Goal: Task Accomplishment & Management: Use online tool/utility

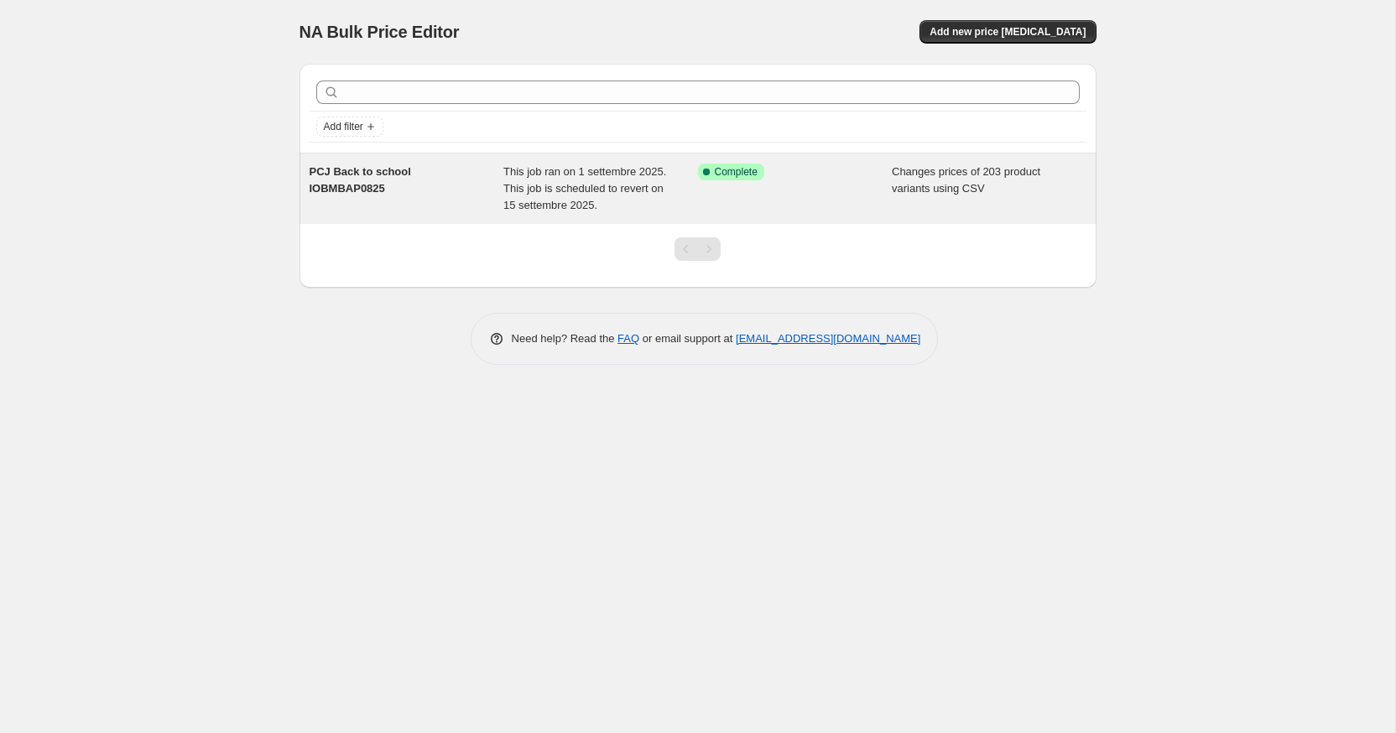
click at [449, 204] on div "PCJ Back to school IOBMBAP0825" at bounding box center [407, 189] width 195 height 50
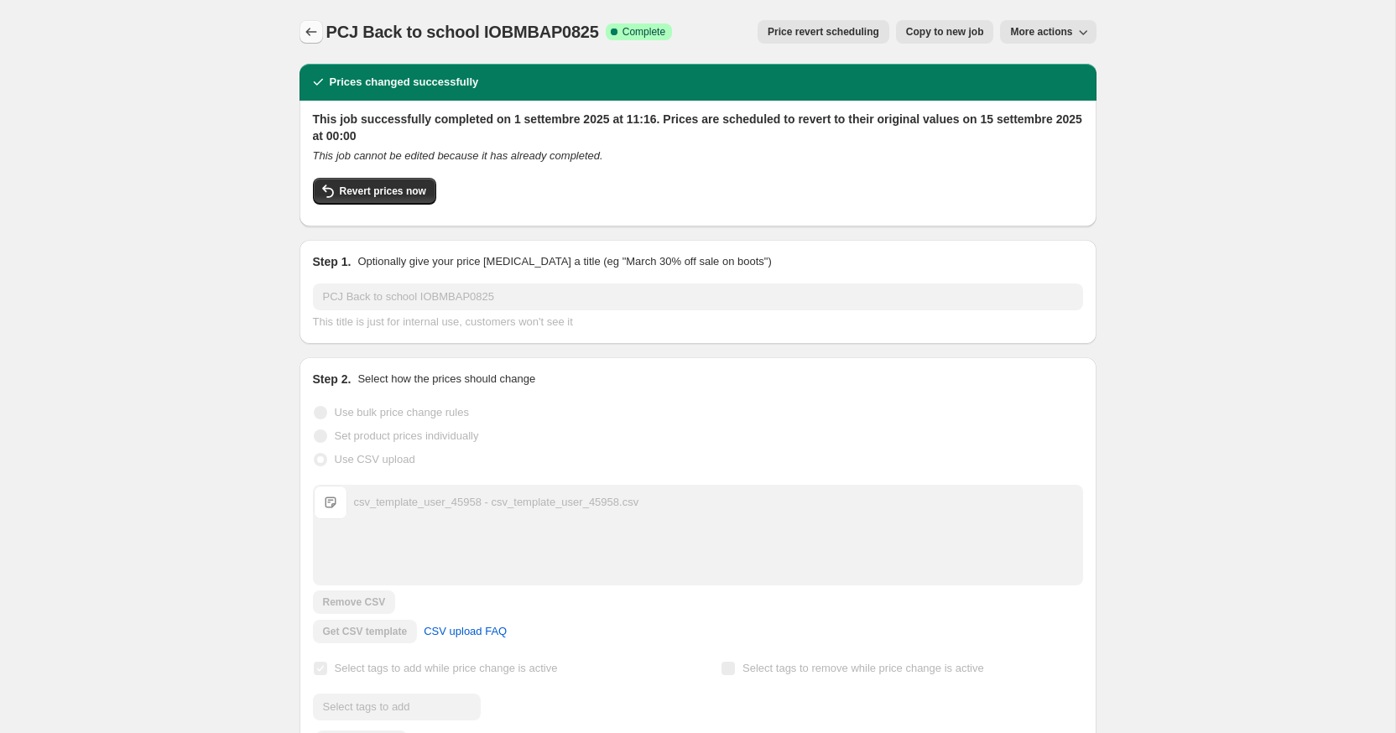
click at [310, 29] on icon "Price change jobs" at bounding box center [311, 31] width 17 height 17
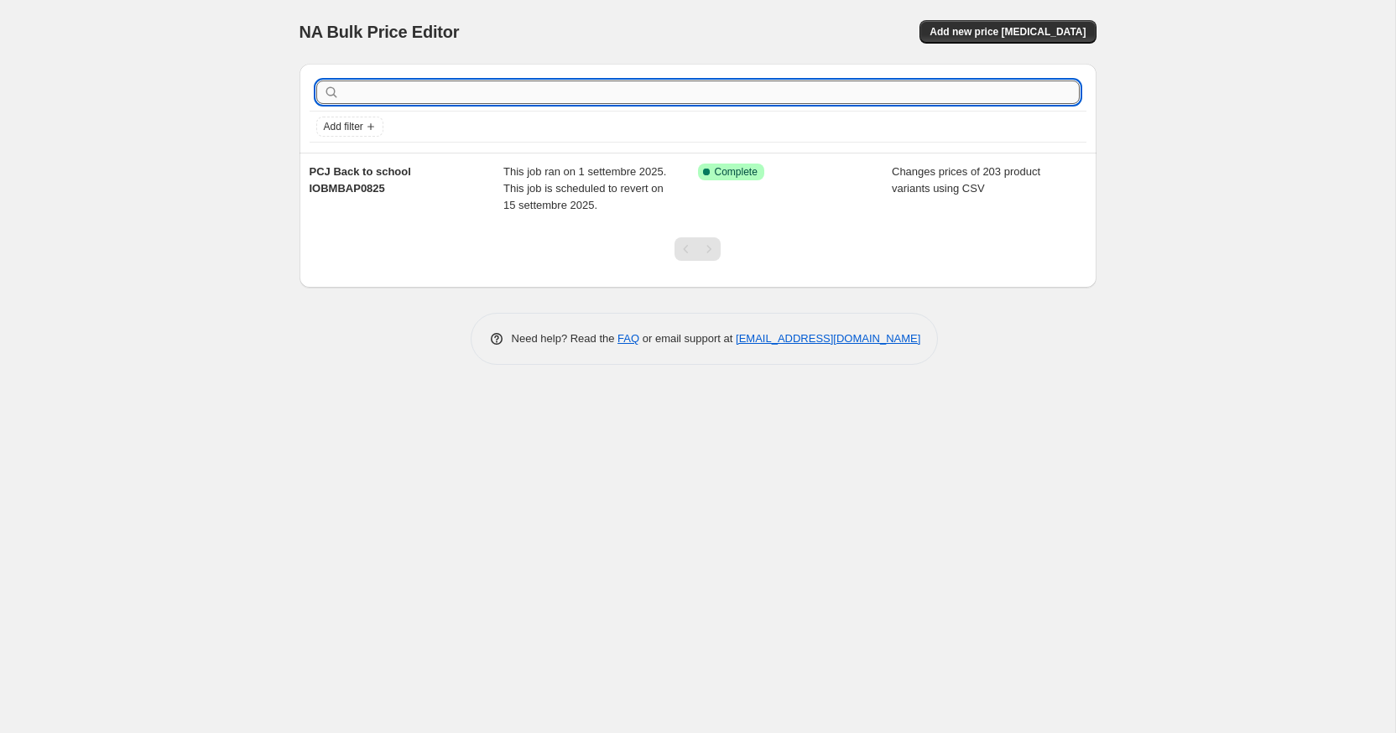
click at [762, 95] on input "text" at bounding box center [711, 92] width 736 height 23
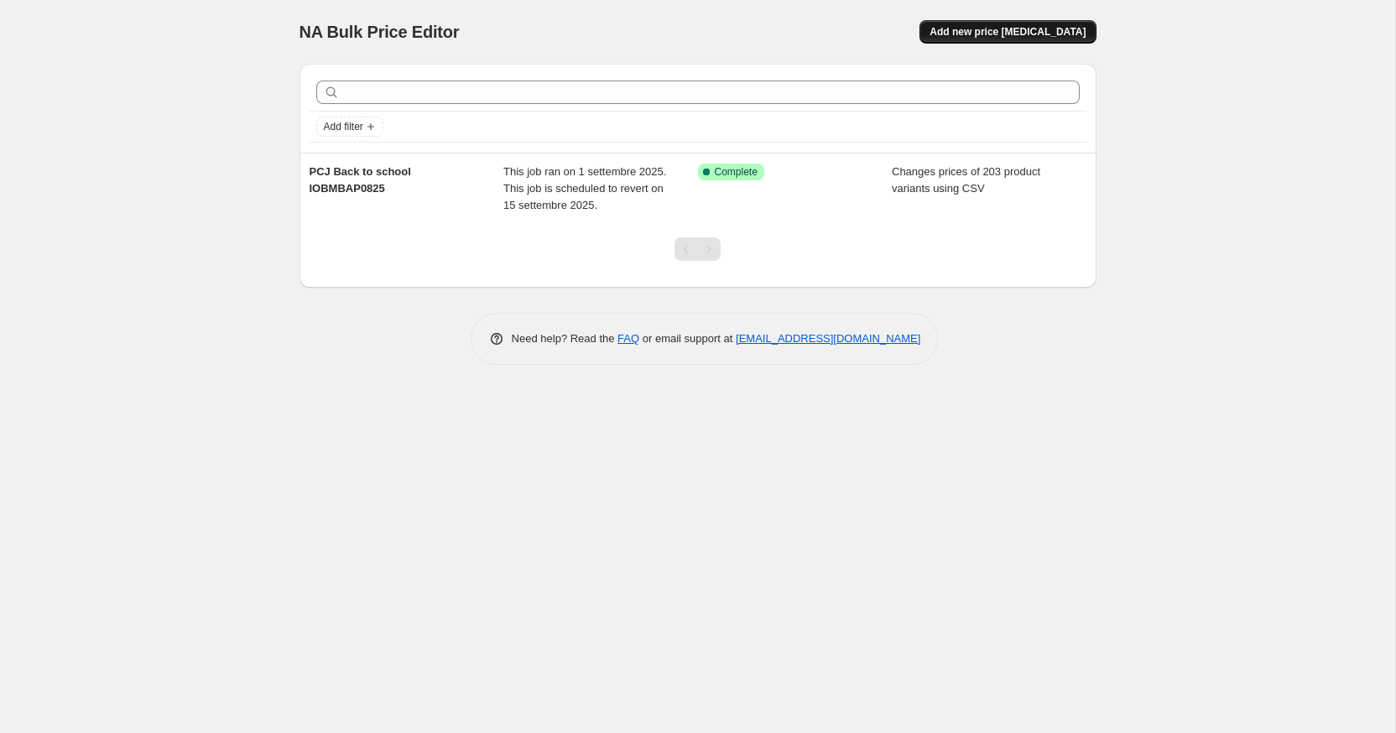
click at [976, 34] on span "Add new price [MEDICAL_DATA]" at bounding box center [1007, 31] width 156 height 13
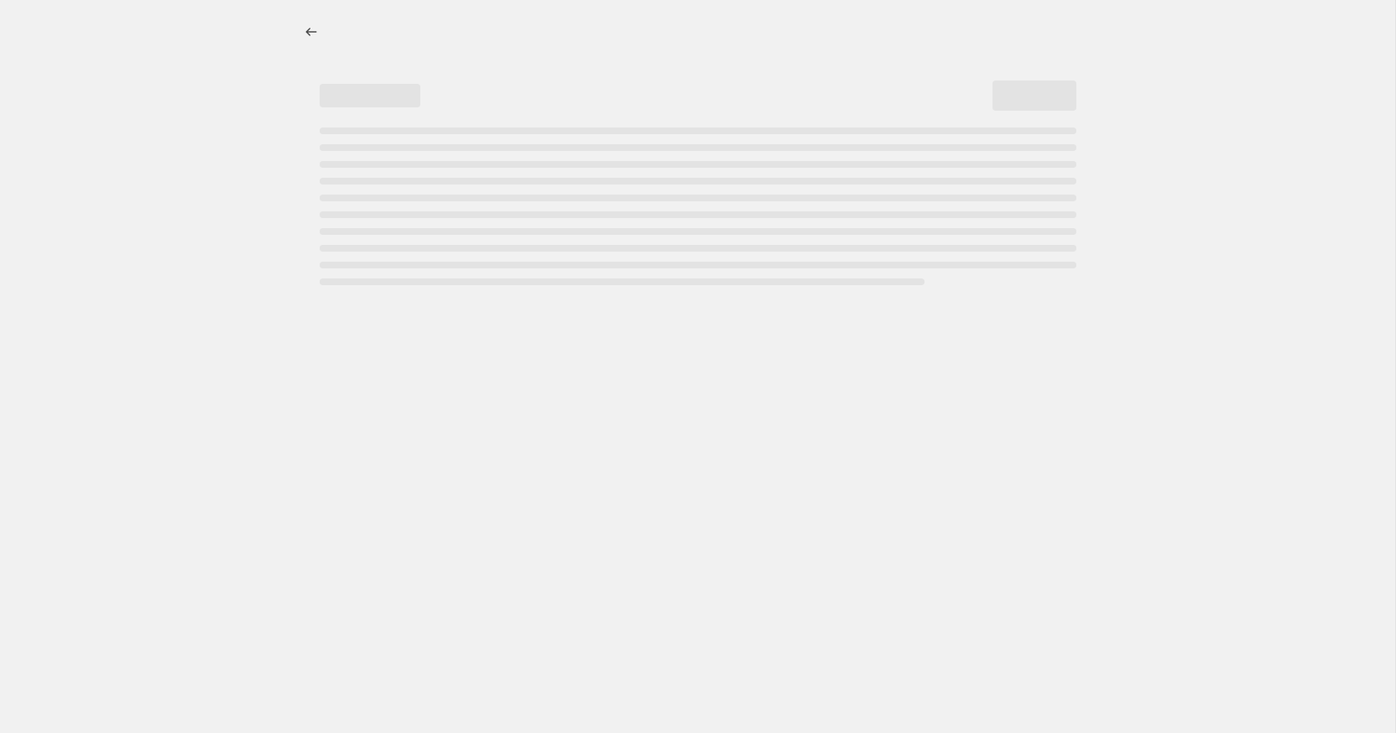
select select "percentage"
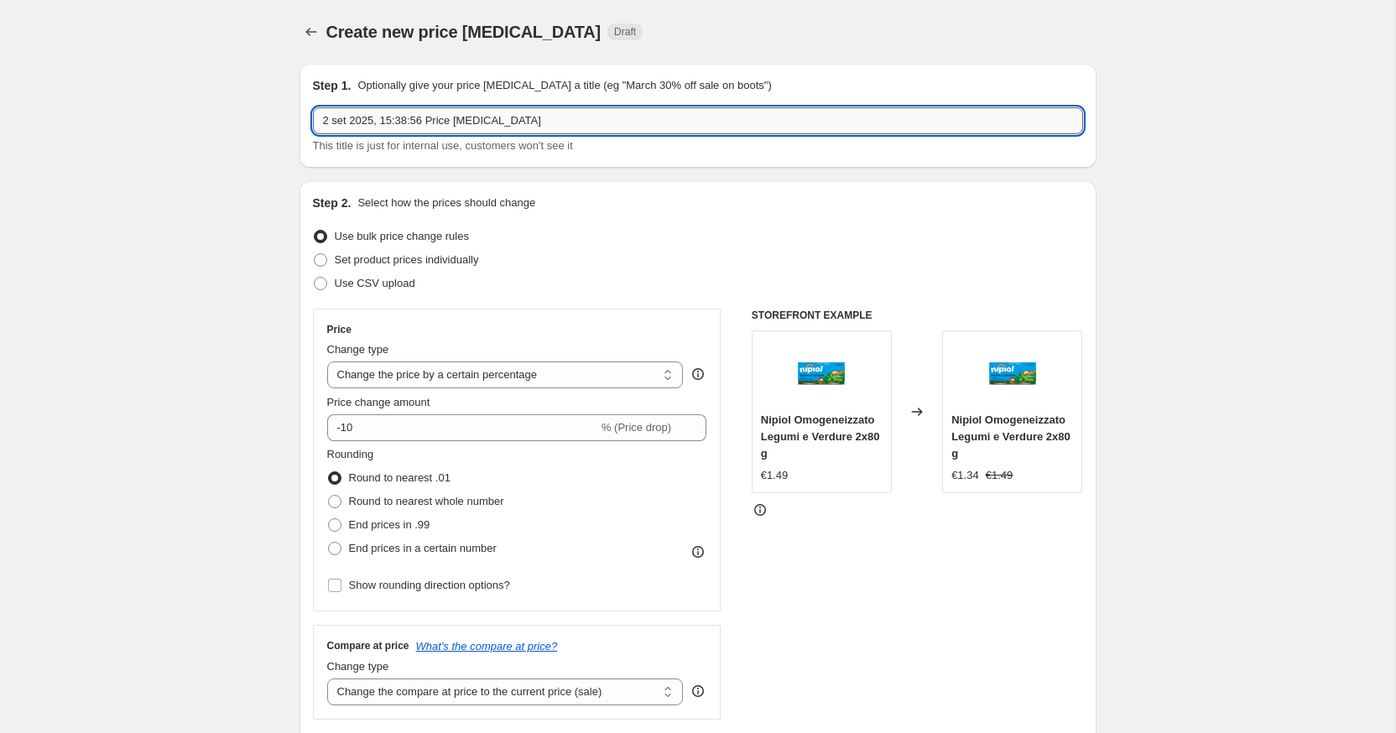
click at [521, 120] on input "2 set 2025, 15:38:56 Price [MEDICAL_DATA]" at bounding box center [698, 120] width 770 height 27
click at [614, 121] on input "PCJ Foppapedretti Circle i-Size Back to school IOBMBAp0825" at bounding box center [698, 120] width 770 height 27
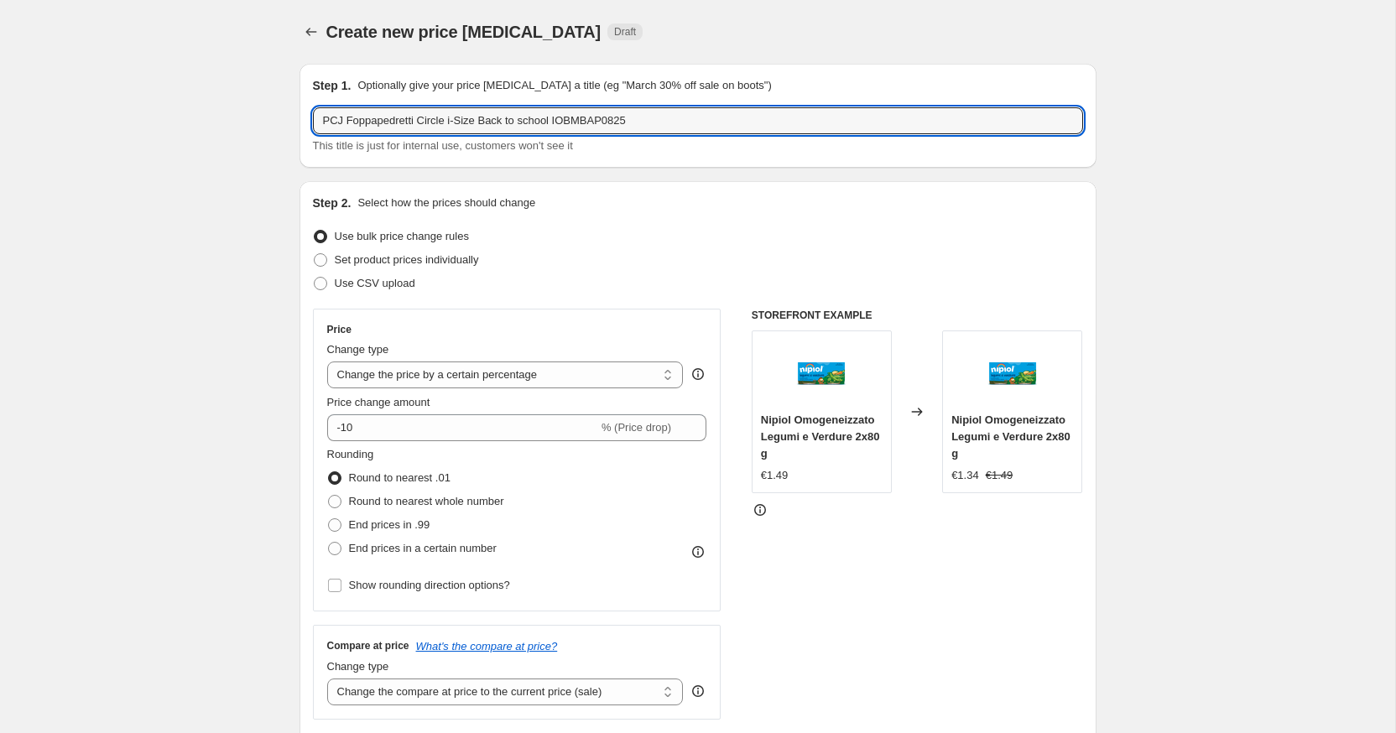
type input "PCJ Foppapedretti Circle i-Size Back to school IOBMBAP0825"
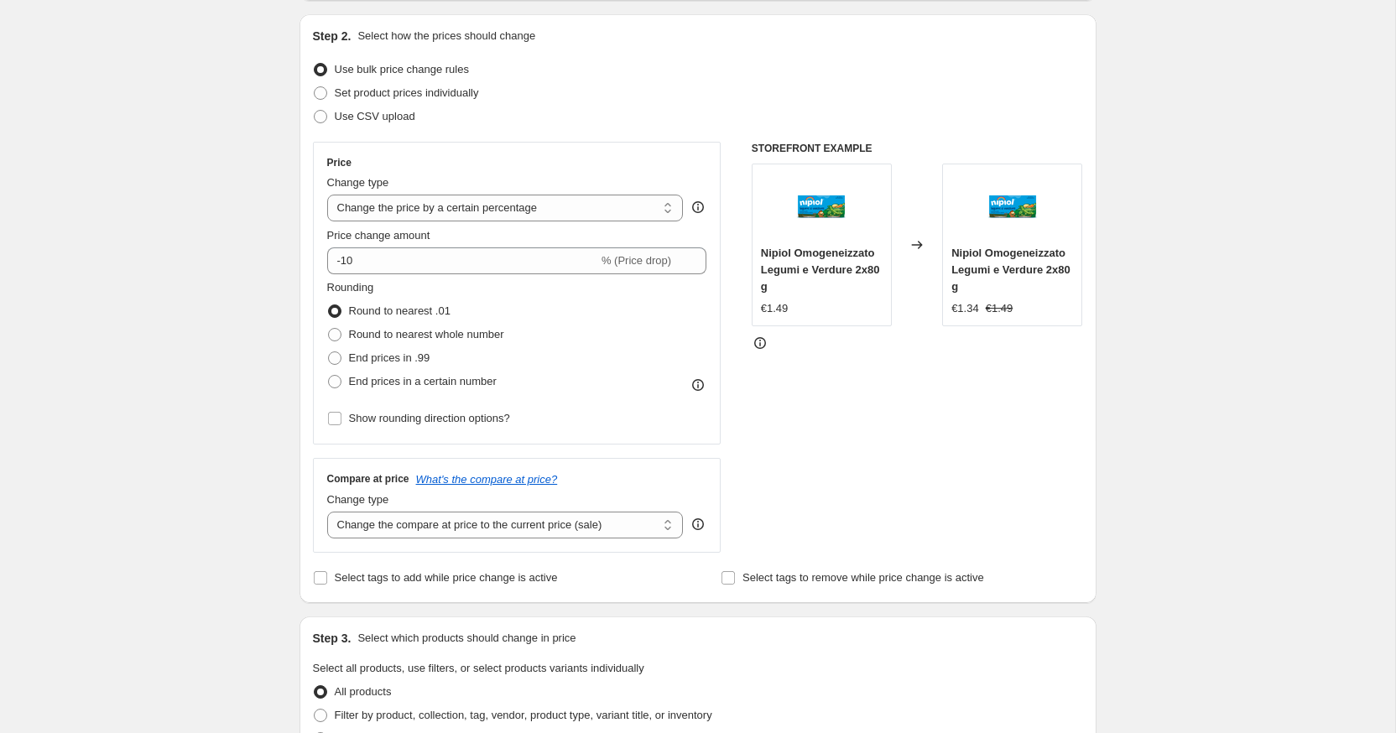
scroll to position [169, 0]
click at [362, 100] on label "Set product prices individually" at bounding box center [396, 91] width 166 height 23
click at [315, 86] on input "Set product prices individually" at bounding box center [314, 85] width 1 height 1
radio input "true"
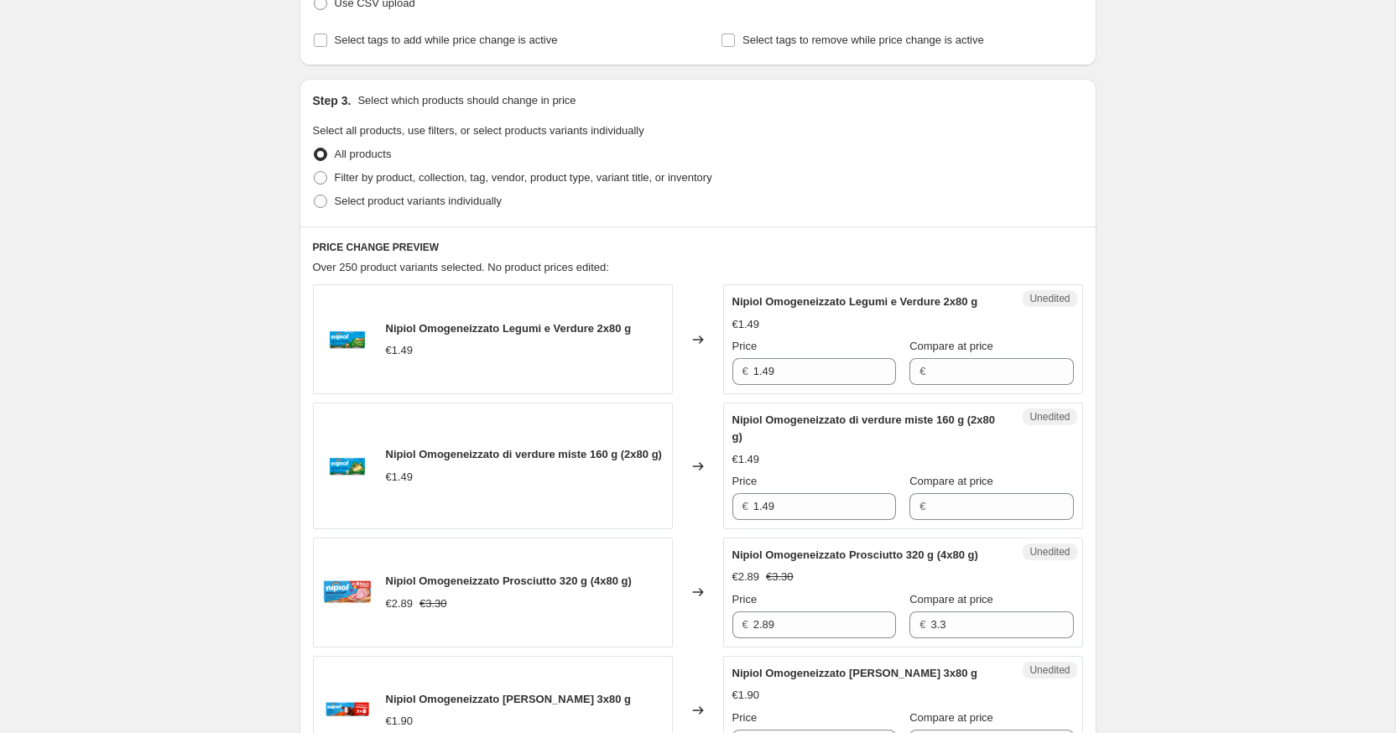
scroll to position [287, 0]
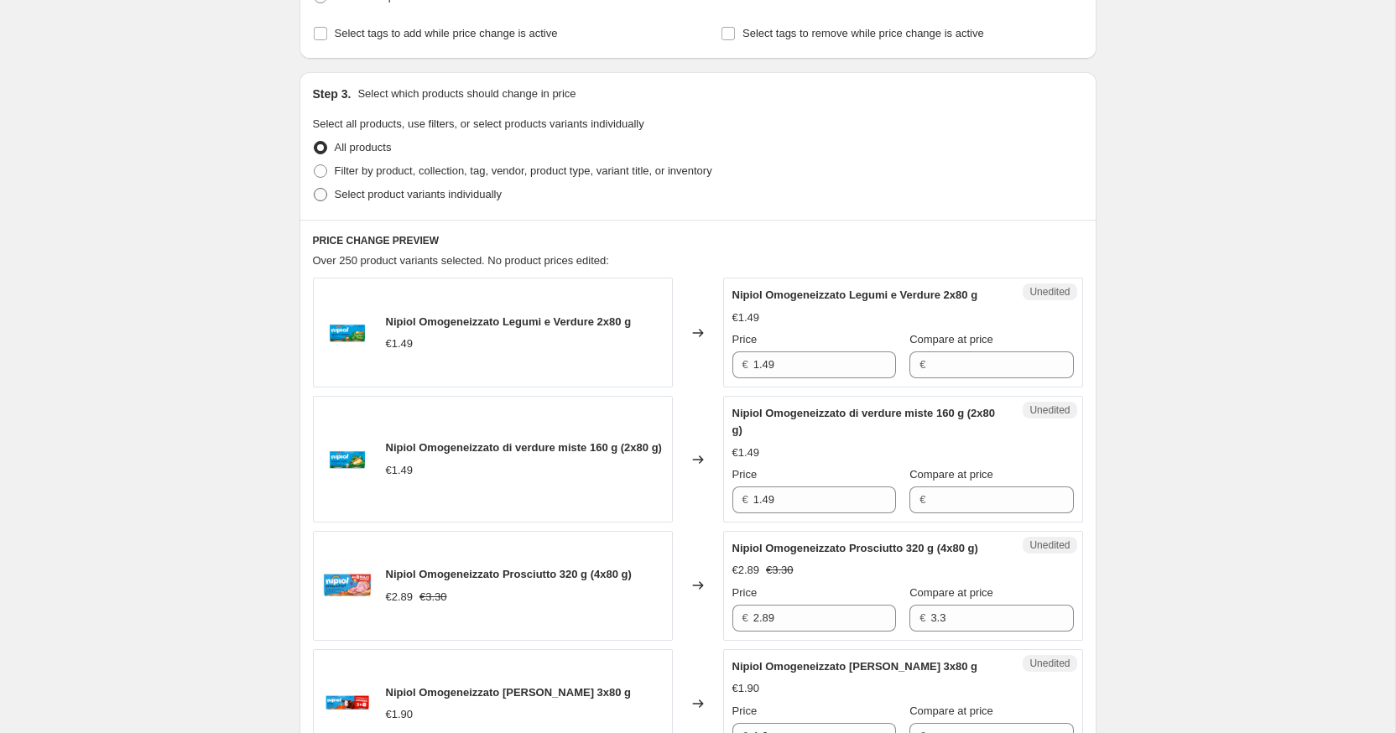
click at [377, 201] on span "Select product variants individually" at bounding box center [418, 194] width 167 height 17
click at [315, 189] on input "Select product variants individually" at bounding box center [314, 188] width 1 height 1
radio input "true"
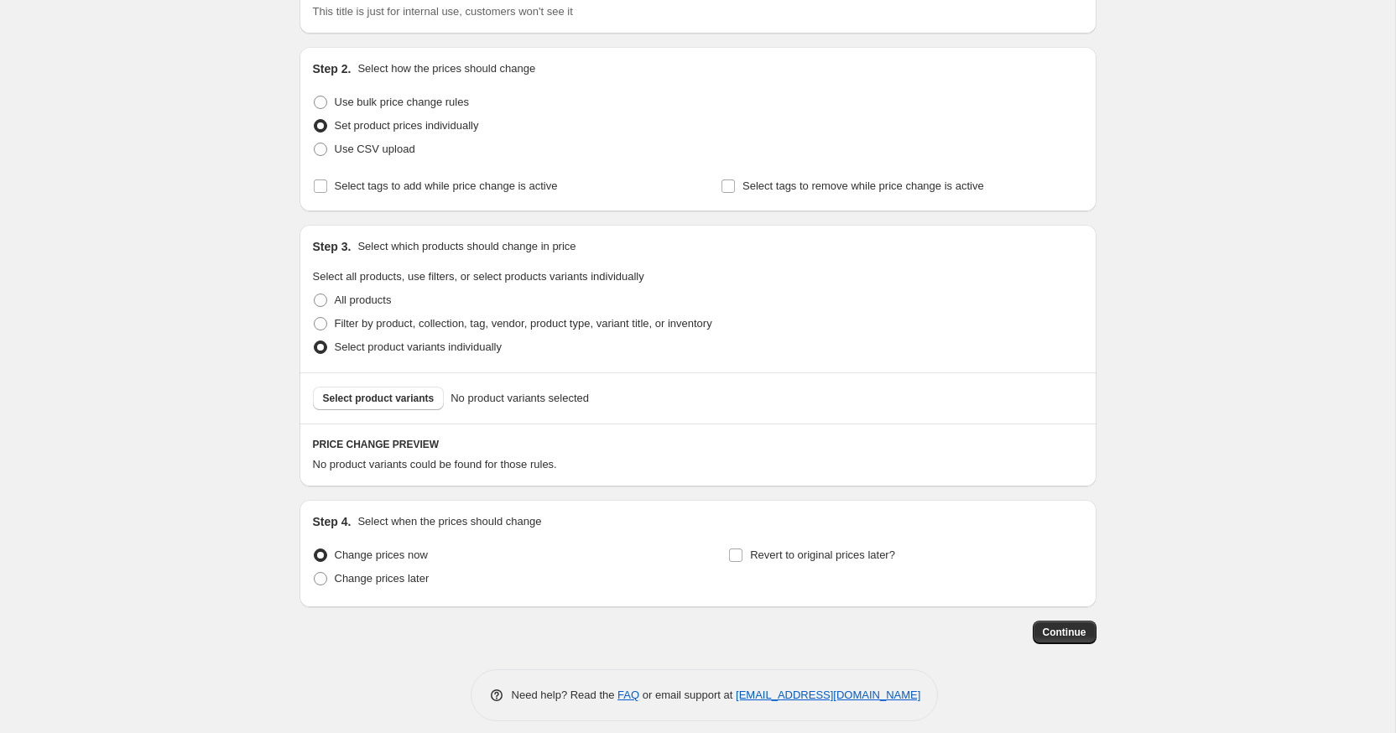
scroll to position [148, 0]
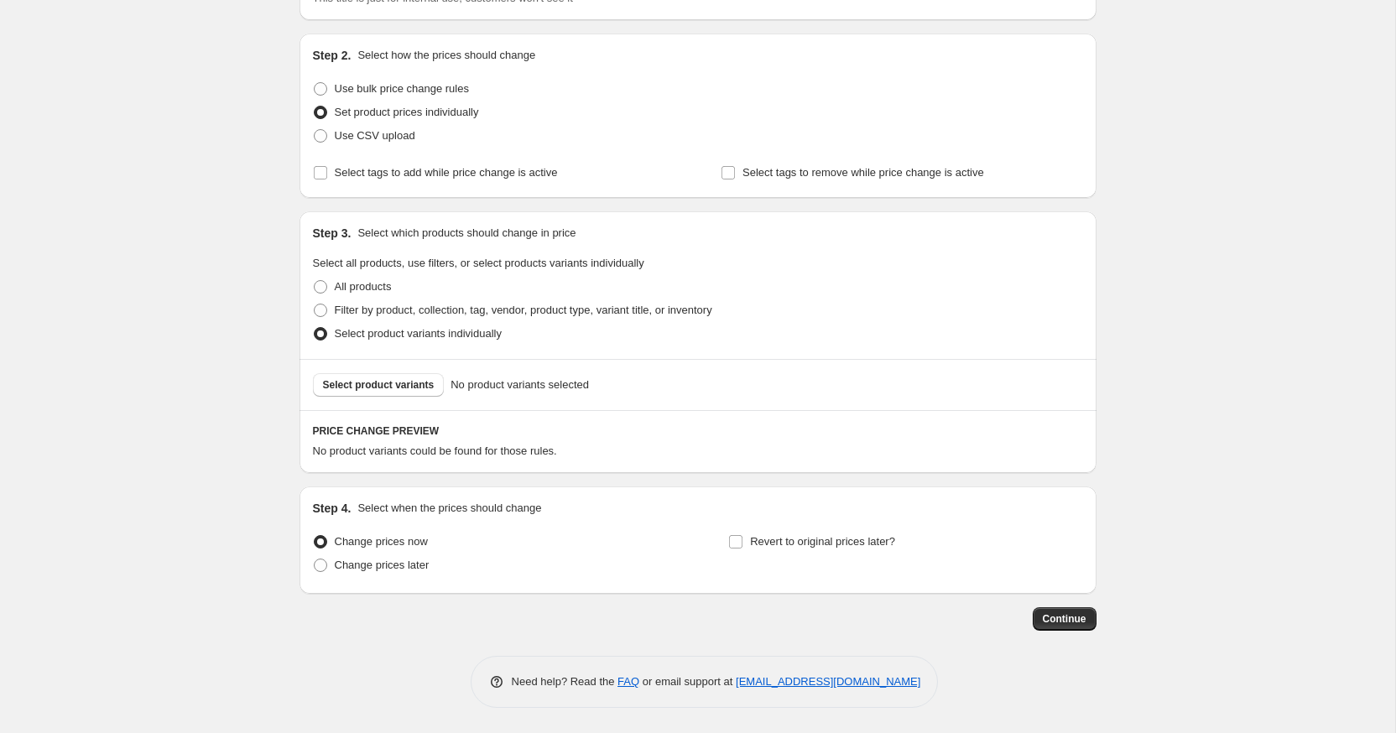
click at [385, 399] on div "Select product variants No product variants selected" at bounding box center [697, 384] width 797 height 51
click at [385, 391] on span "Select product variants" at bounding box center [379, 384] width 112 height 13
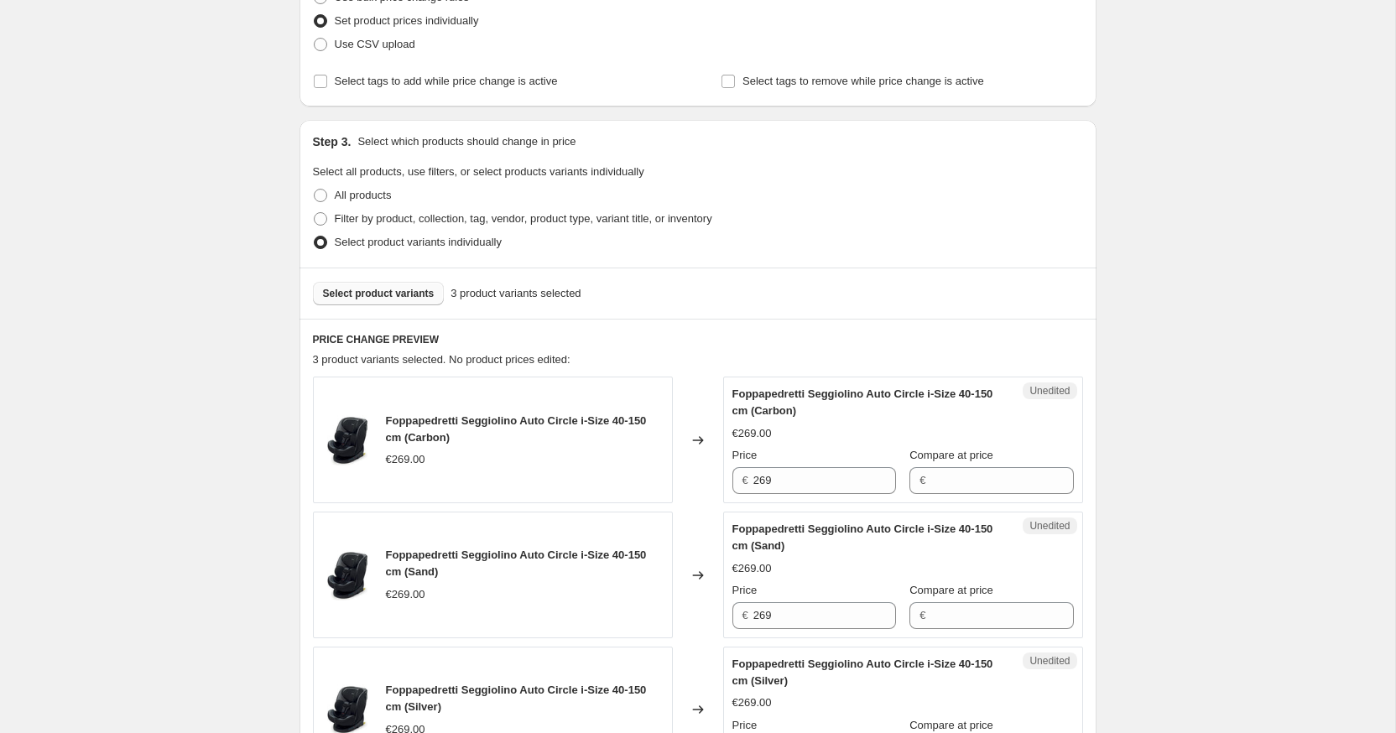
scroll to position [486, 0]
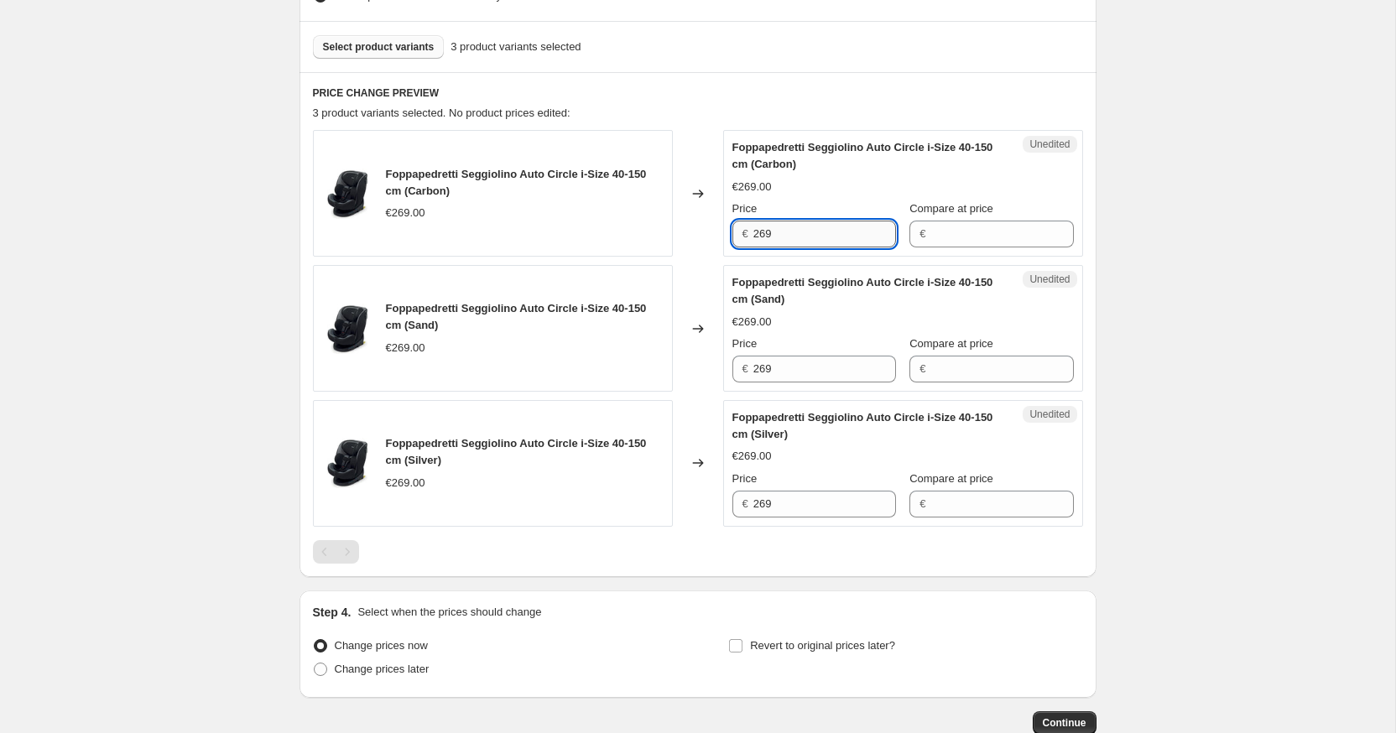
click at [862, 244] on input "269" at bounding box center [824, 234] width 143 height 27
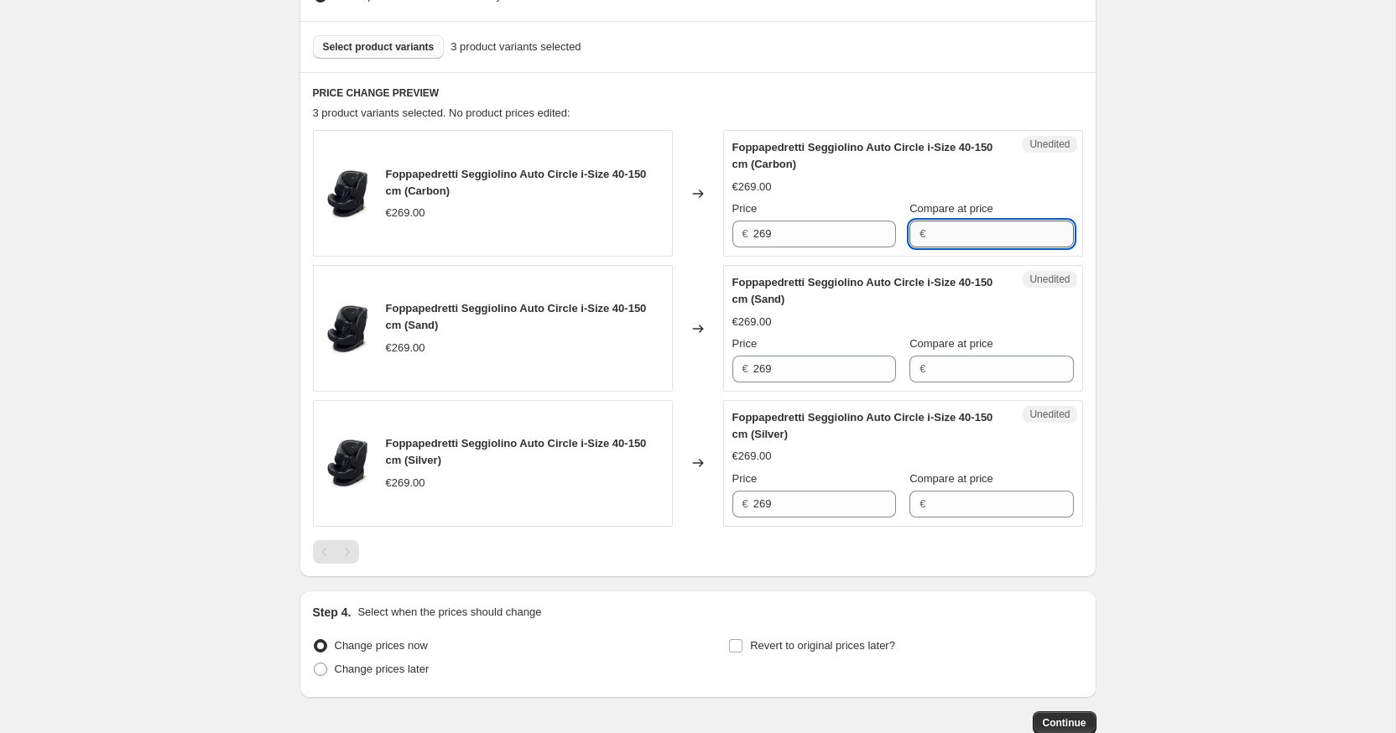
click at [975, 237] on input "Compare at price" at bounding box center [1001, 234] width 143 height 27
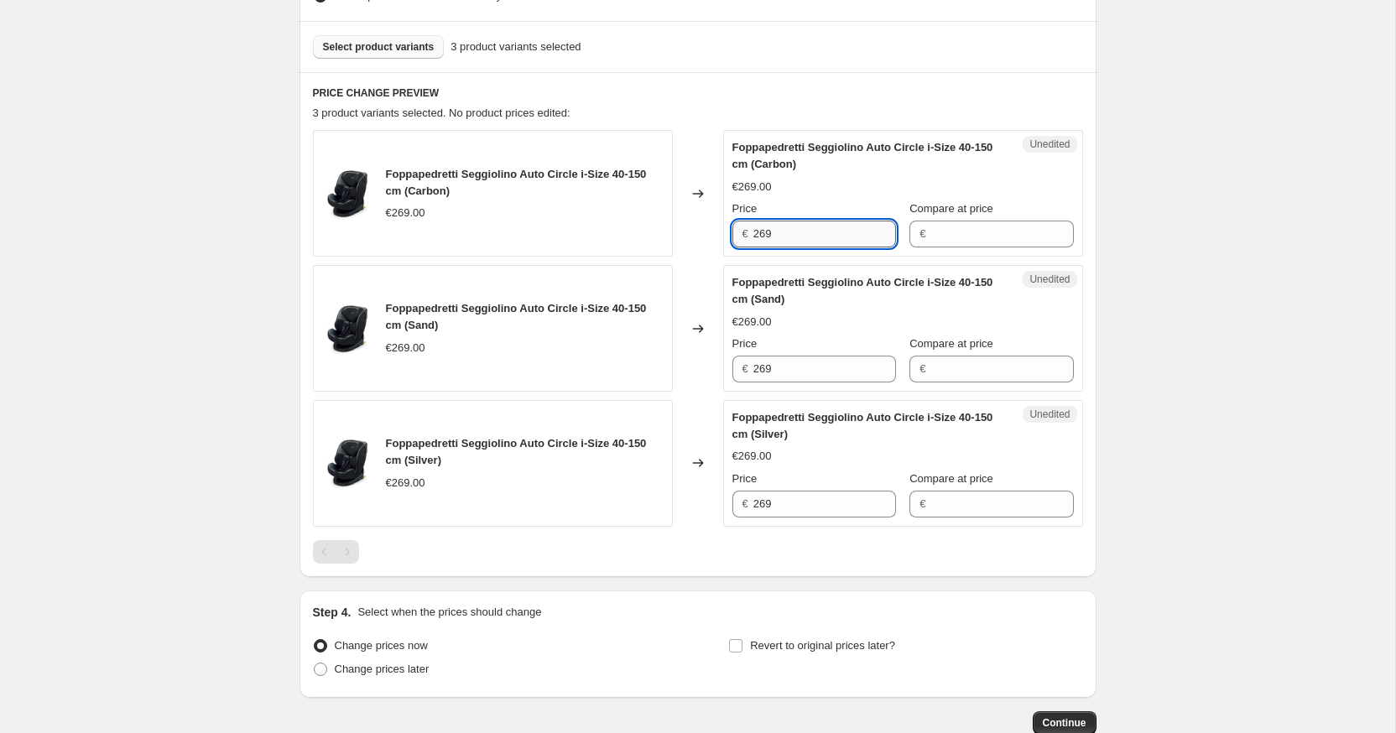
click at [814, 244] on input "269" at bounding box center [824, 234] width 143 height 27
type input "159"
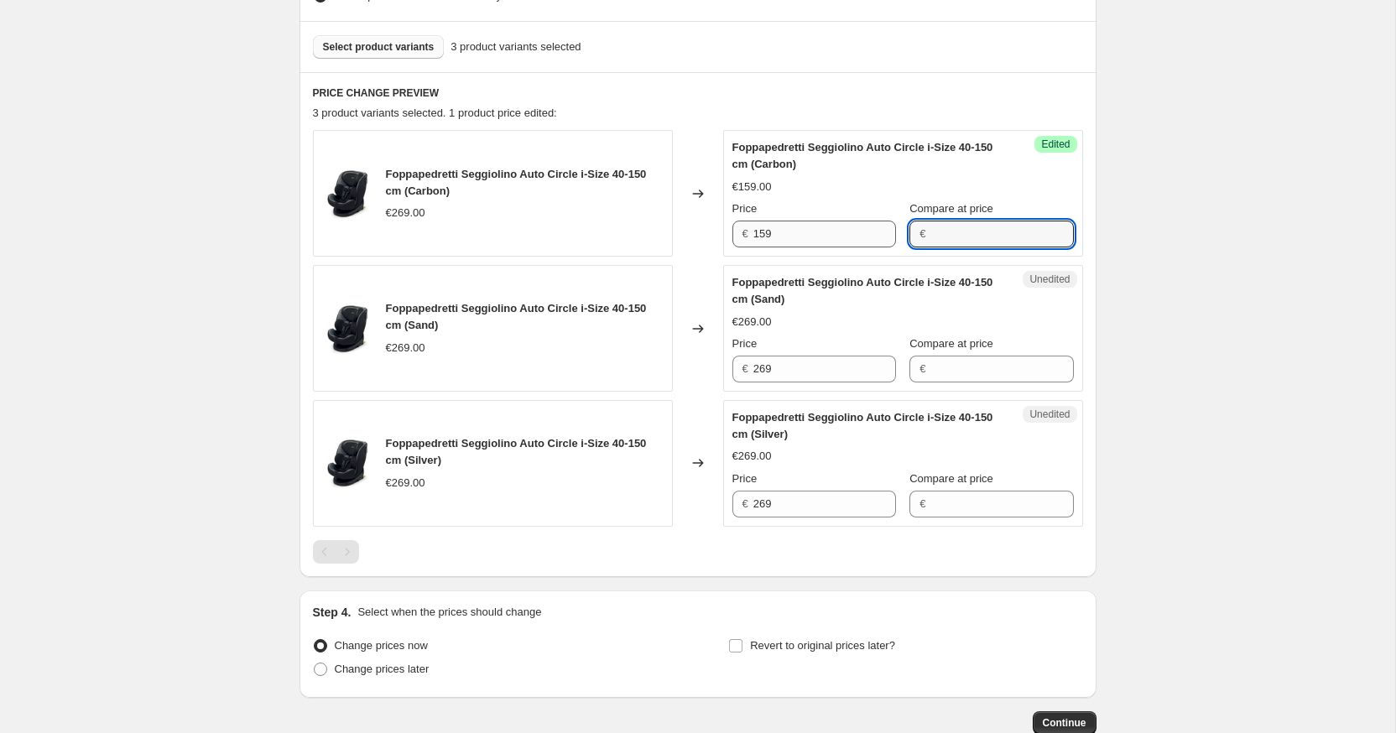
type input "1"
type input "269"
click at [797, 367] on input "269" at bounding box center [824, 369] width 143 height 27
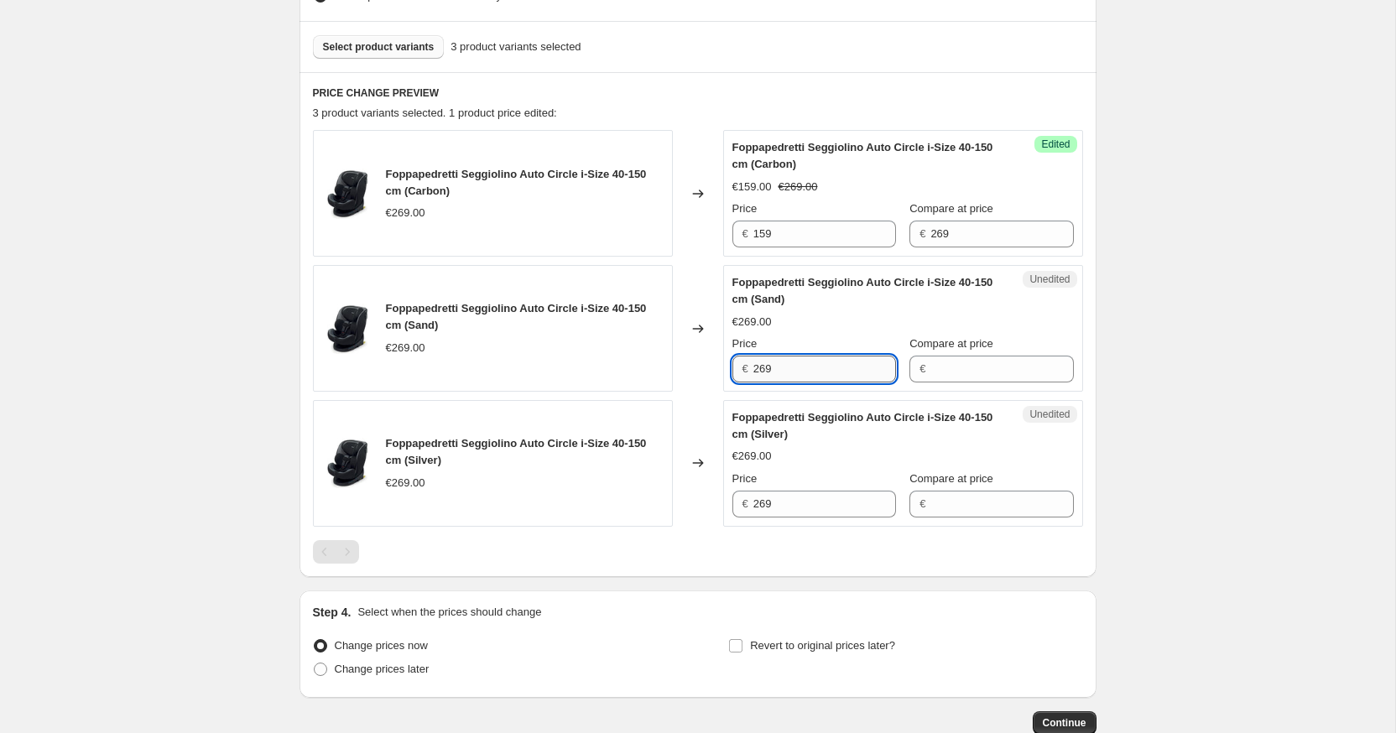
click at [797, 367] on input "269" at bounding box center [824, 369] width 143 height 27
type input "159"
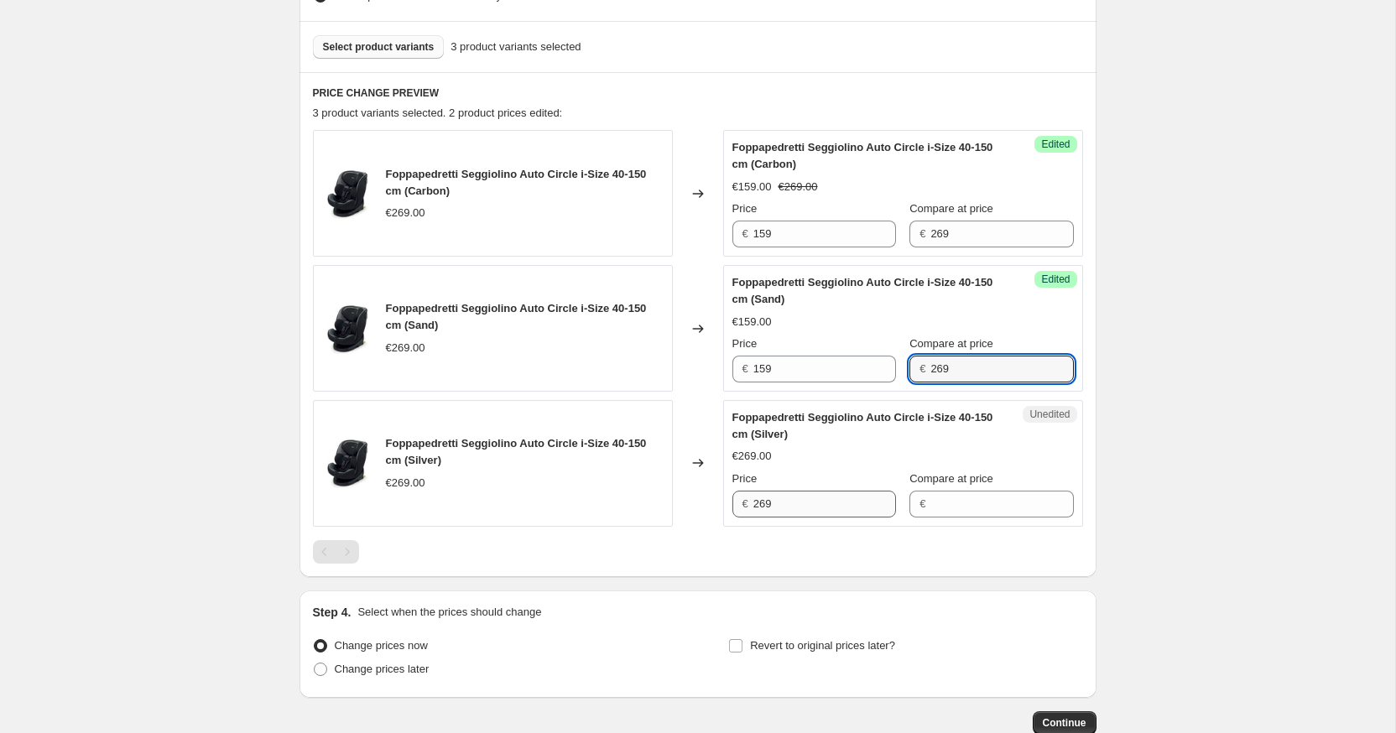
type input "269"
click at [791, 497] on input "269" at bounding box center [824, 504] width 143 height 27
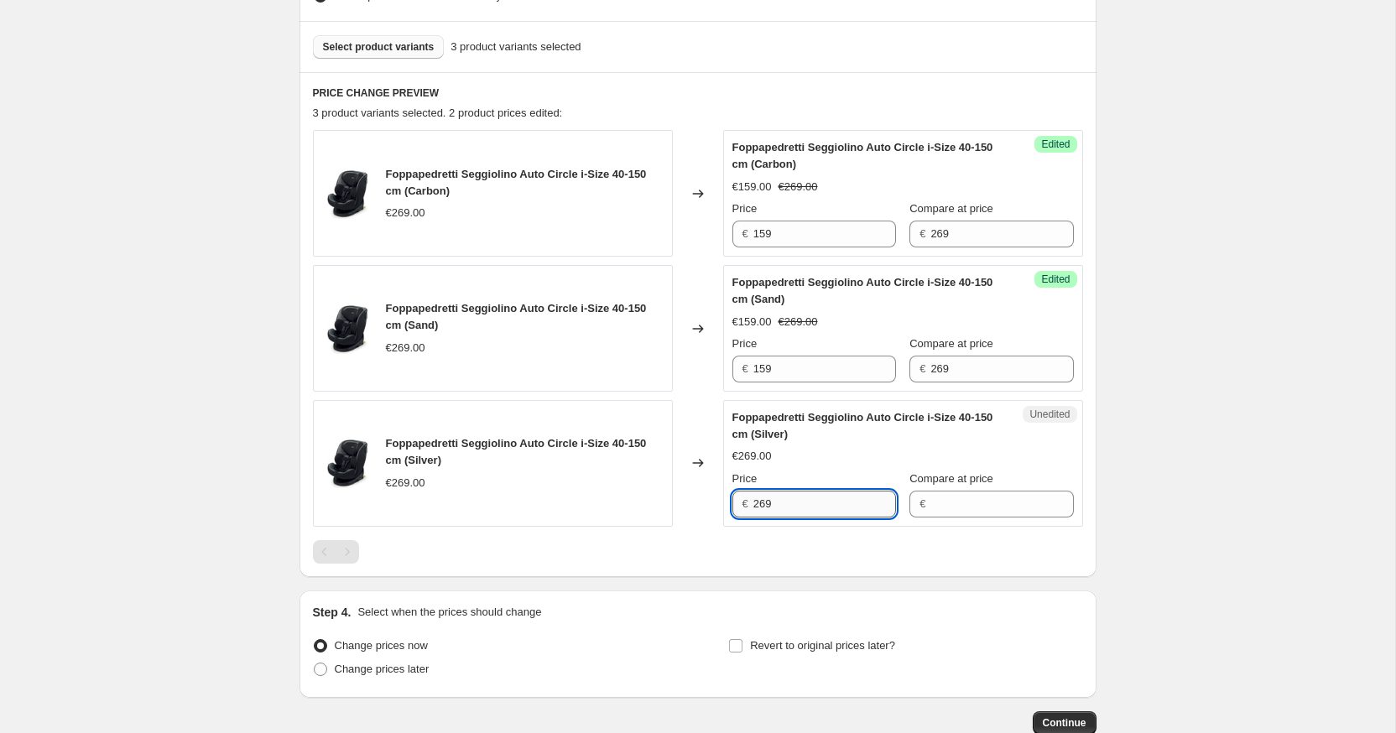
click at [791, 497] on input "269" at bounding box center [824, 504] width 143 height 27
type input "159"
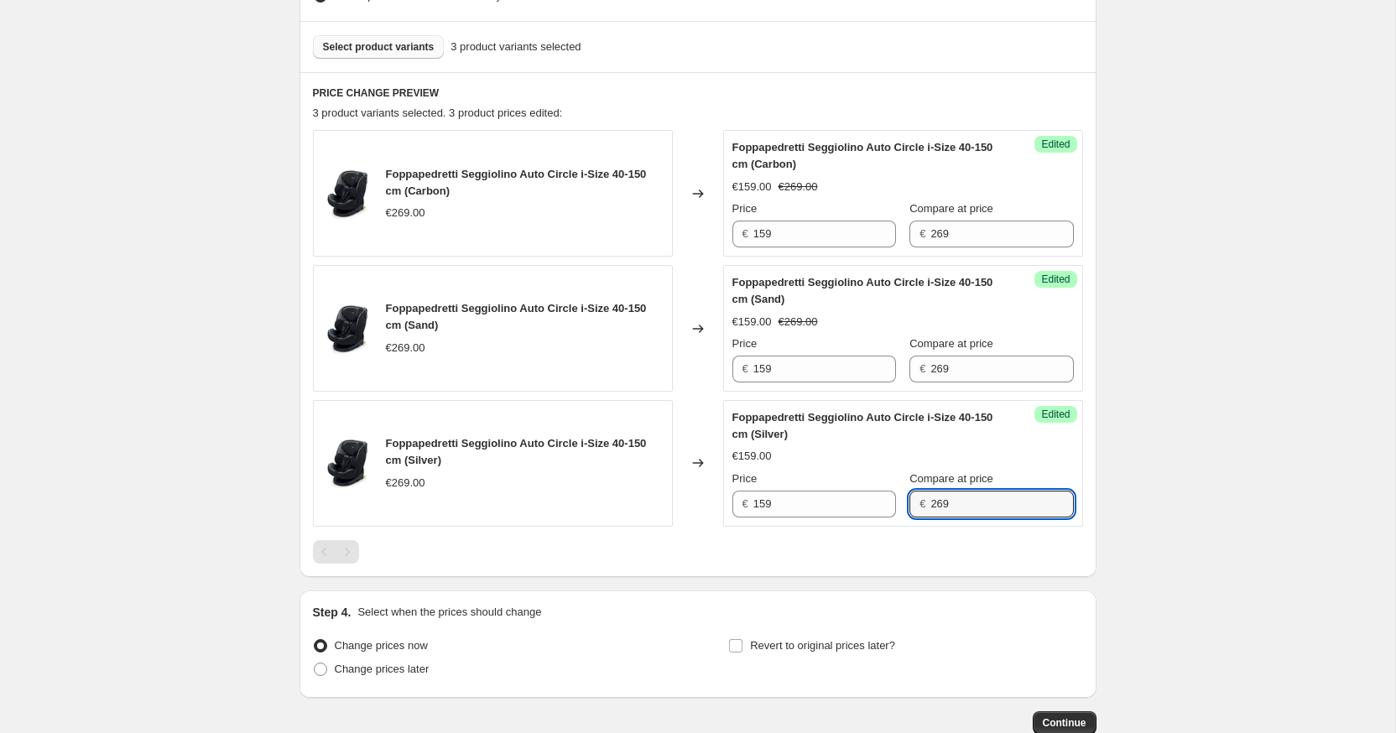
type input "269"
click at [824, 566] on div "PRICE CHANGE PREVIEW 3 product variants selected. 3 product prices edited: Fopp…" at bounding box center [697, 324] width 797 height 505
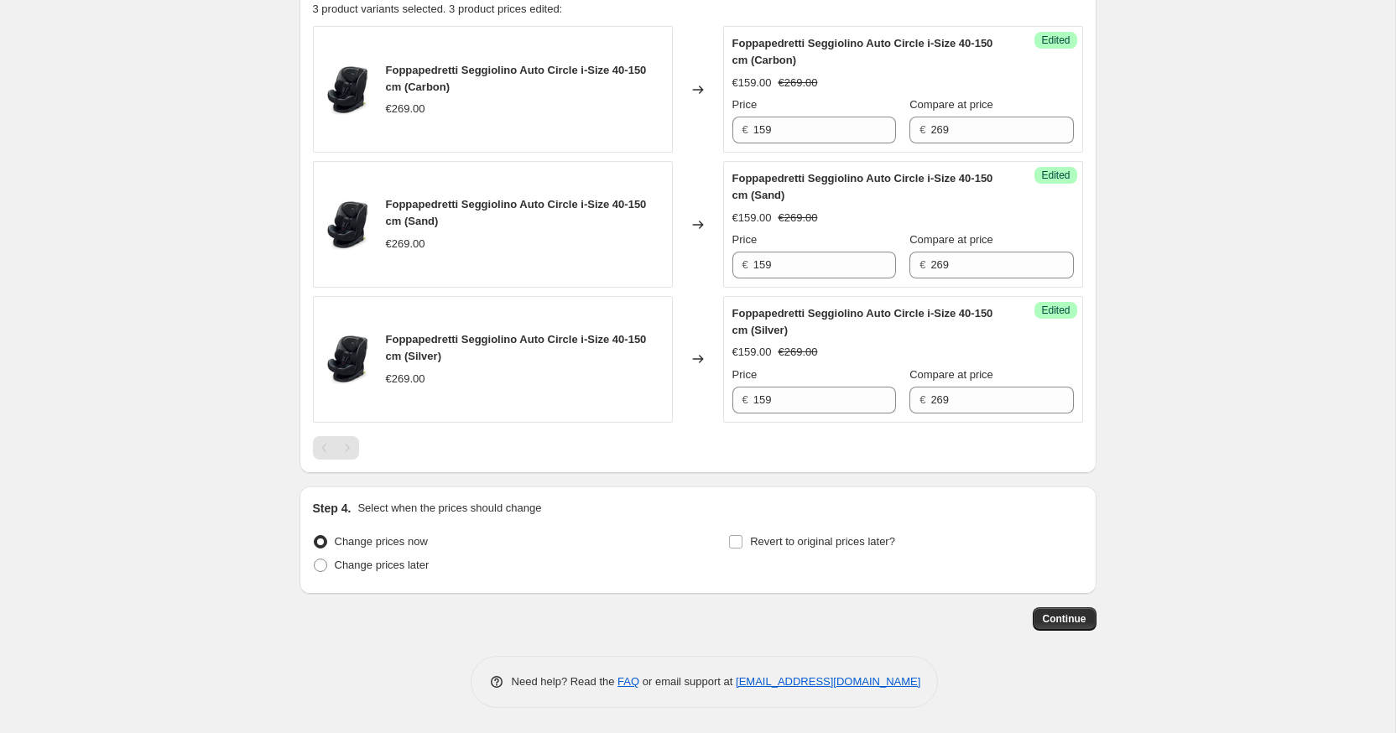
scroll to position [590, 0]
click at [728, 545] on span at bounding box center [735, 541] width 15 height 15
click at [729, 545] on input "Revert to original prices later?" at bounding box center [735, 541] width 13 height 13
checkbox input "true"
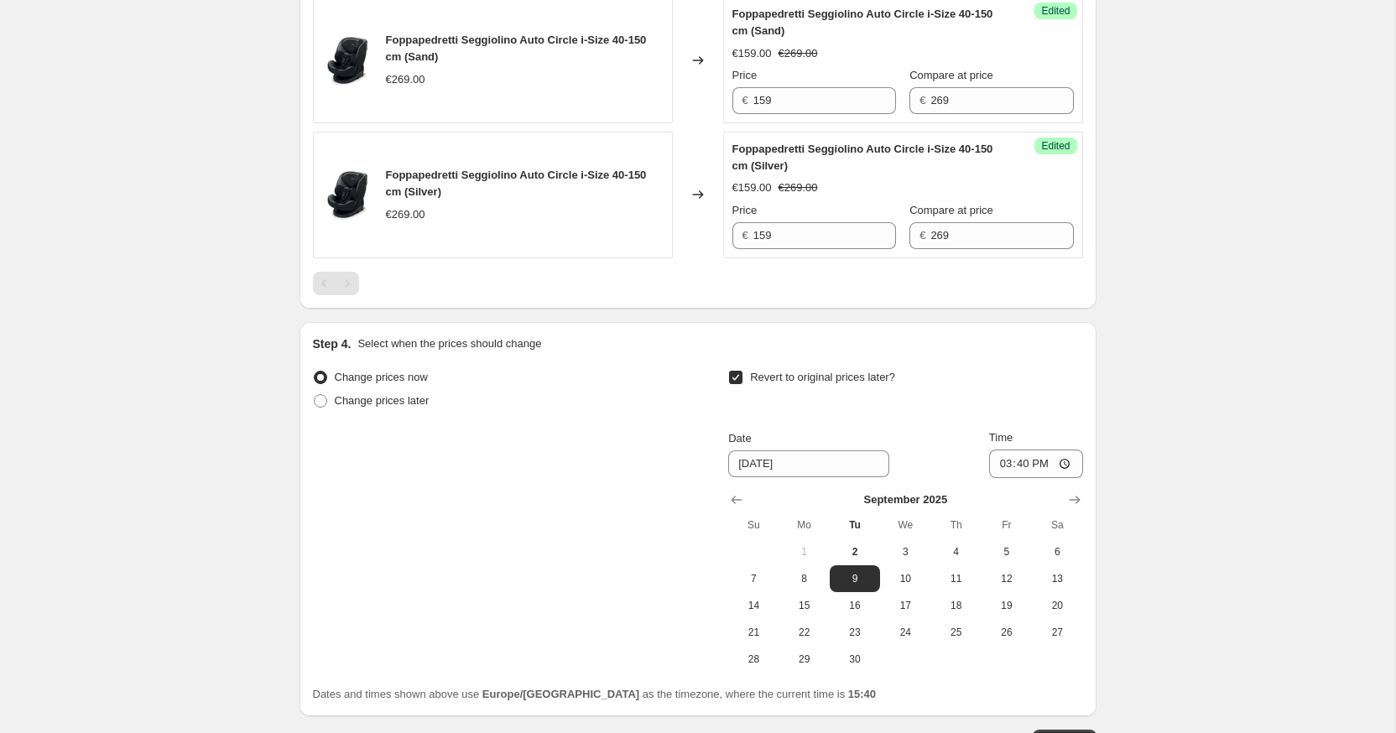
scroll to position [773, 0]
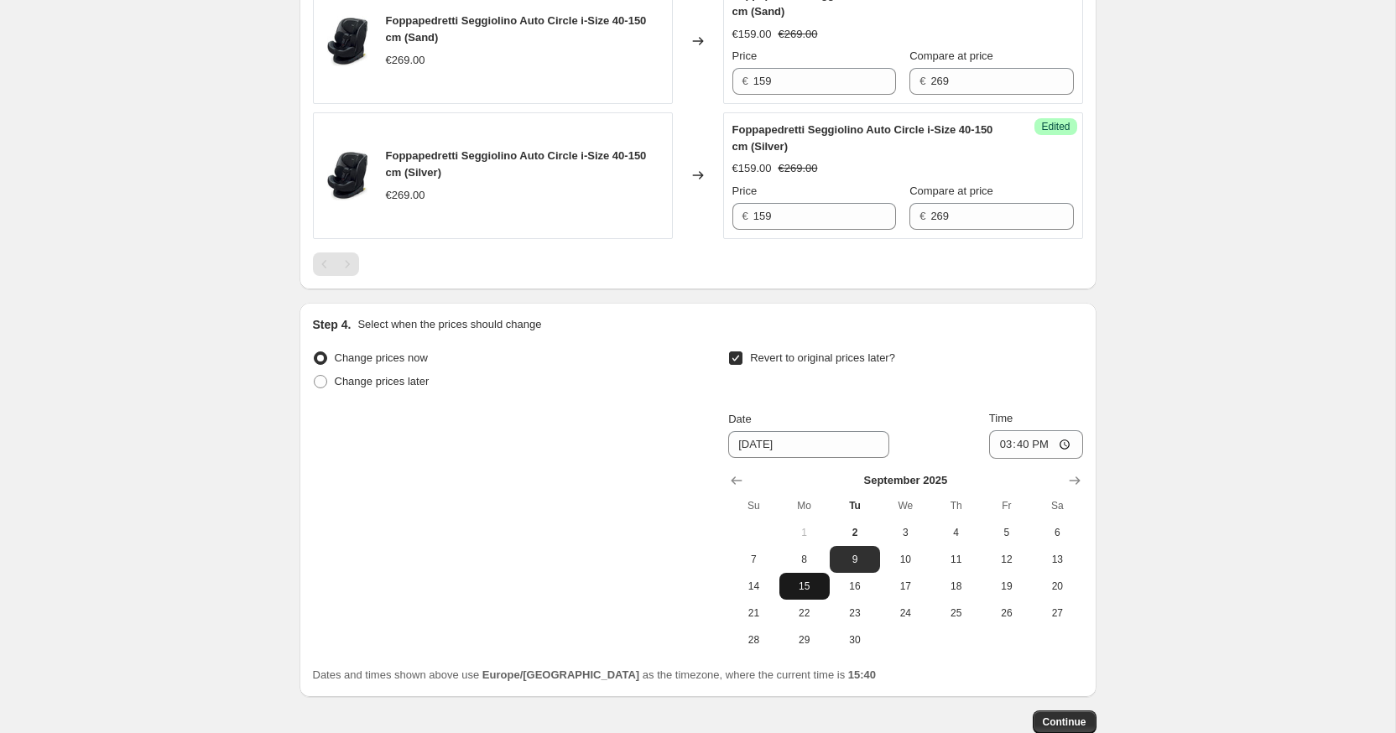
click at [805, 590] on span "15" at bounding box center [804, 586] width 37 height 13
type input "[DATE]"
click at [1046, 448] on input "15:40" at bounding box center [1036, 444] width 94 height 29
type input "00:00"
click at [633, 519] on div "Change prices now Change prices later Revert to original prices later? Date [DA…" at bounding box center [698, 499] width 770 height 307
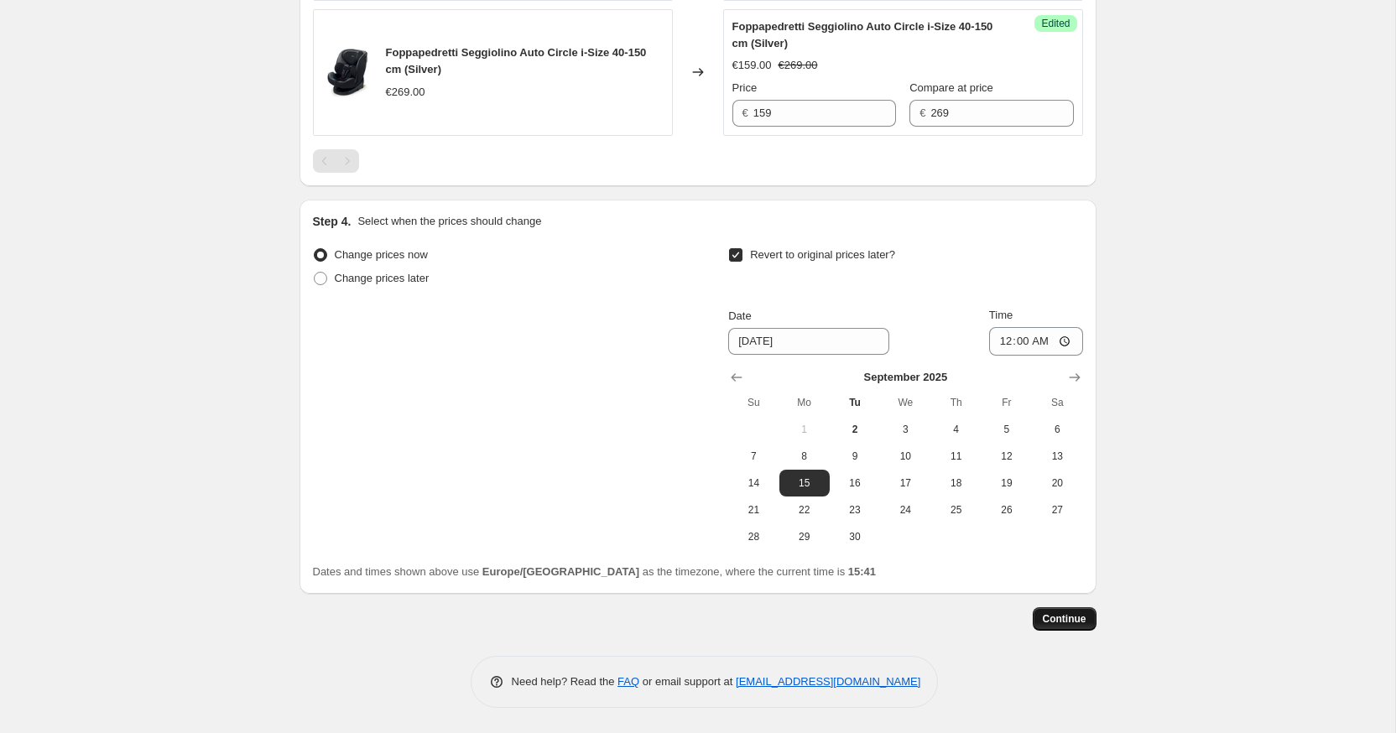
scroll to position [878, 0]
click at [1070, 629] on button "Continue" at bounding box center [1065, 618] width 64 height 23
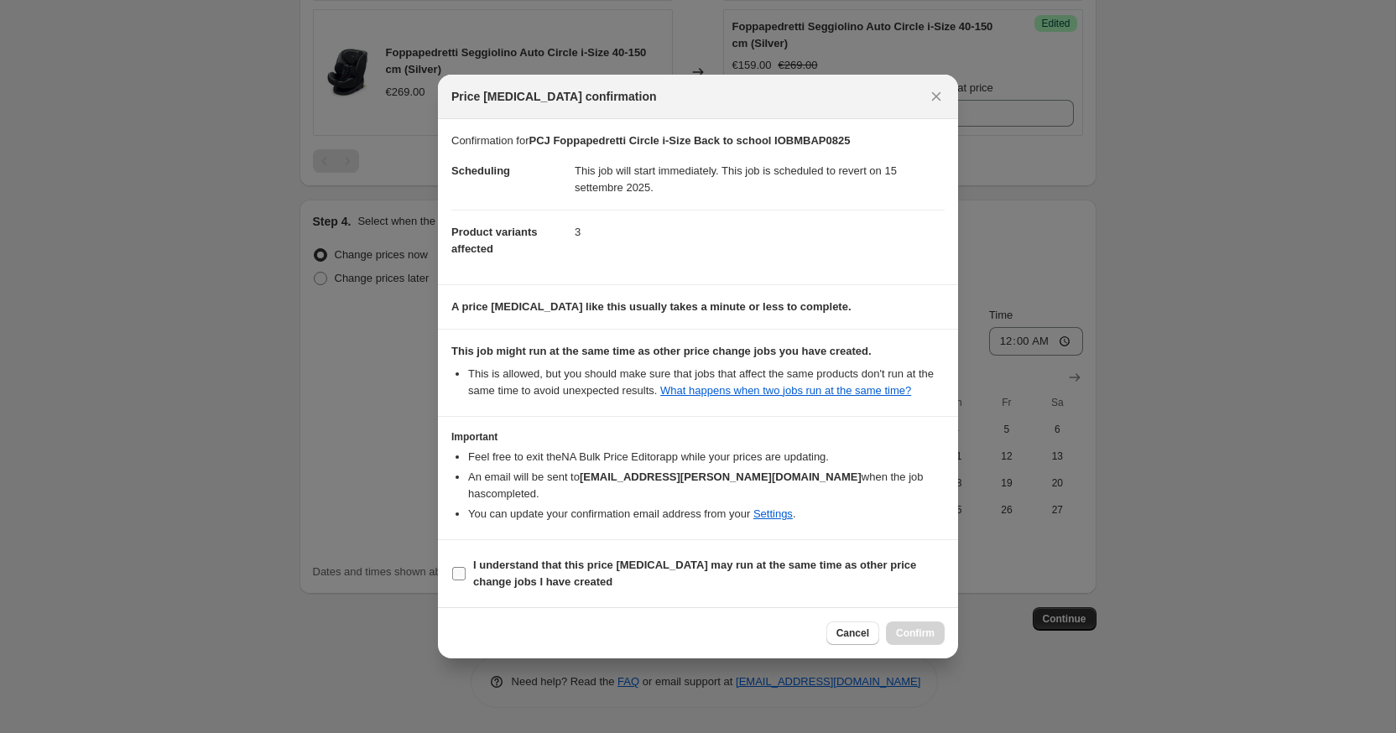
click at [629, 570] on b "I understand that this price [MEDICAL_DATA] may run at the same time as other p…" at bounding box center [694, 573] width 443 height 29
click at [466, 570] on input "I understand that this price [MEDICAL_DATA] may run at the same time as other p…" at bounding box center [458, 573] width 13 height 13
checkbox input "true"
click at [909, 632] on span "Confirm" at bounding box center [915, 633] width 39 height 13
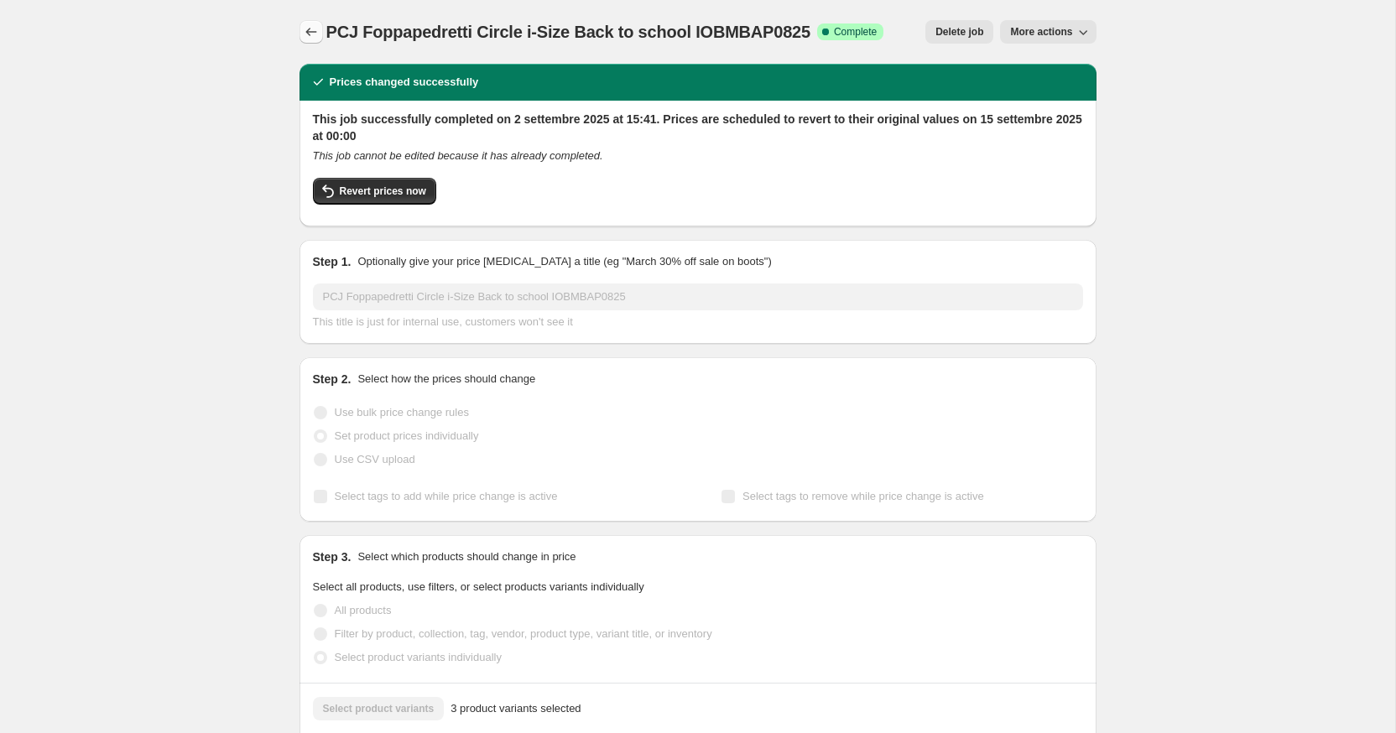
click at [311, 39] on icon "Price change jobs" at bounding box center [311, 31] width 17 height 17
